Goal: Obtain resource: Download file/media

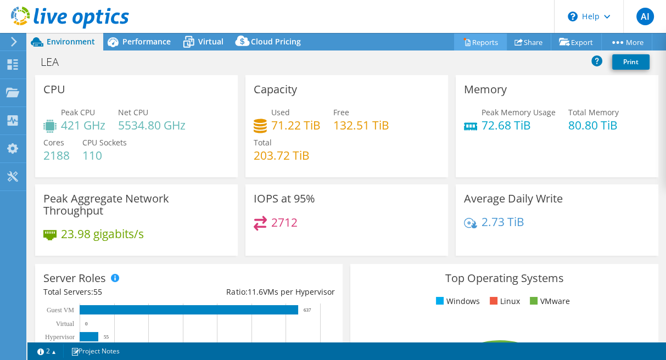
click at [477, 44] on link "Reports" at bounding box center [480, 42] width 53 height 17
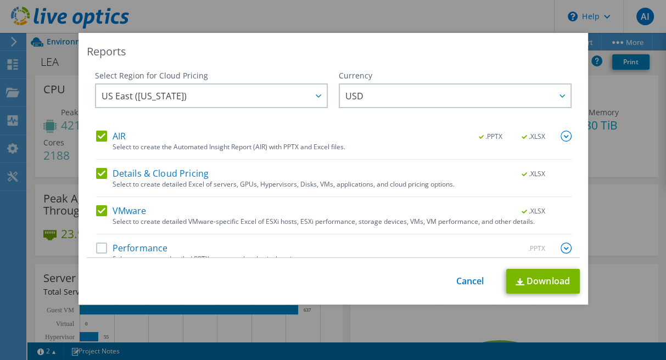
click at [104, 132] on label "AIR" at bounding box center [111, 136] width 30 height 11
click at [0, 0] on input "AIR" at bounding box center [0, 0] width 0 height 0
click at [96, 173] on label "Details & Cloud Pricing" at bounding box center [152, 173] width 113 height 11
click at [0, 0] on input "Details & Cloud Pricing" at bounding box center [0, 0] width 0 height 0
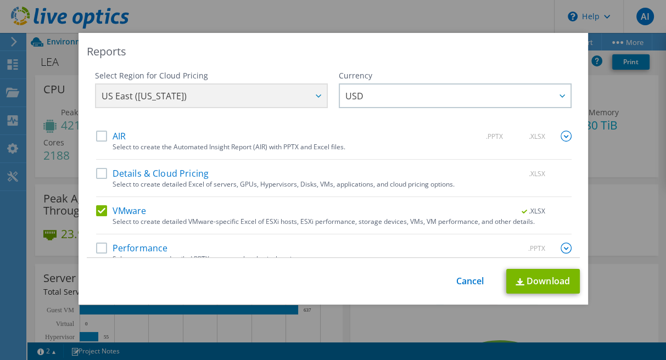
click at [96, 208] on label "VMware" at bounding box center [121, 210] width 51 height 11
click at [0, 0] on input "VMware" at bounding box center [0, 0] width 0 height 0
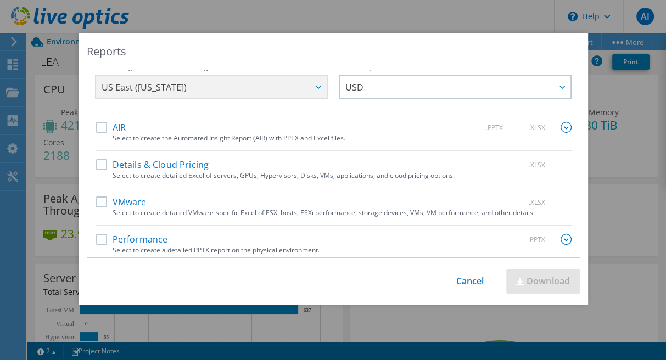
scroll to position [13, 0]
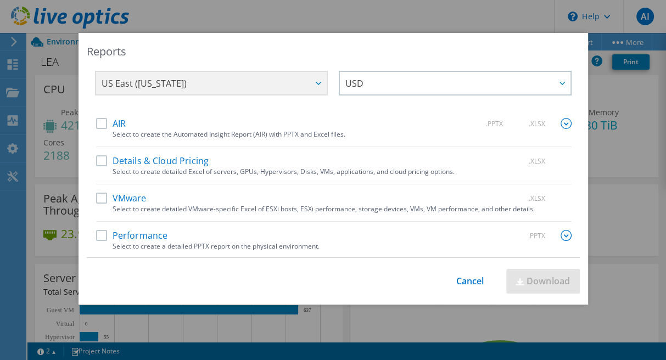
click at [101, 235] on label "Performance" at bounding box center [132, 235] width 72 height 11
click at [0, 0] on input "Performance" at bounding box center [0, 0] width 0 height 0
click at [101, 195] on label "VMware" at bounding box center [121, 198] width 51 height 11
click at [0, 0] on input "VMware" at bounding box center [0, 0] width 0 height 0
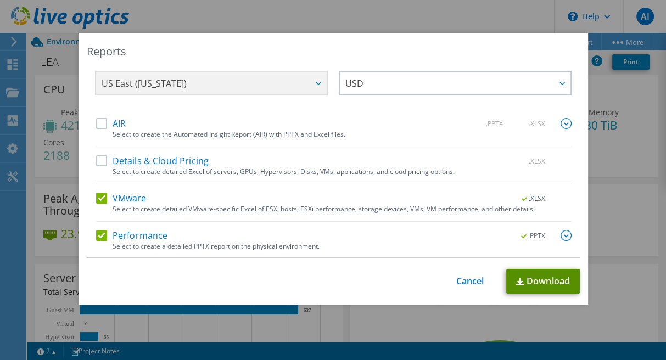
click at [526, 281] on link "Download" at bounding box center [543, 281] width 74 height 25
